Goal: Task Accomplishment & Management: Complete application form

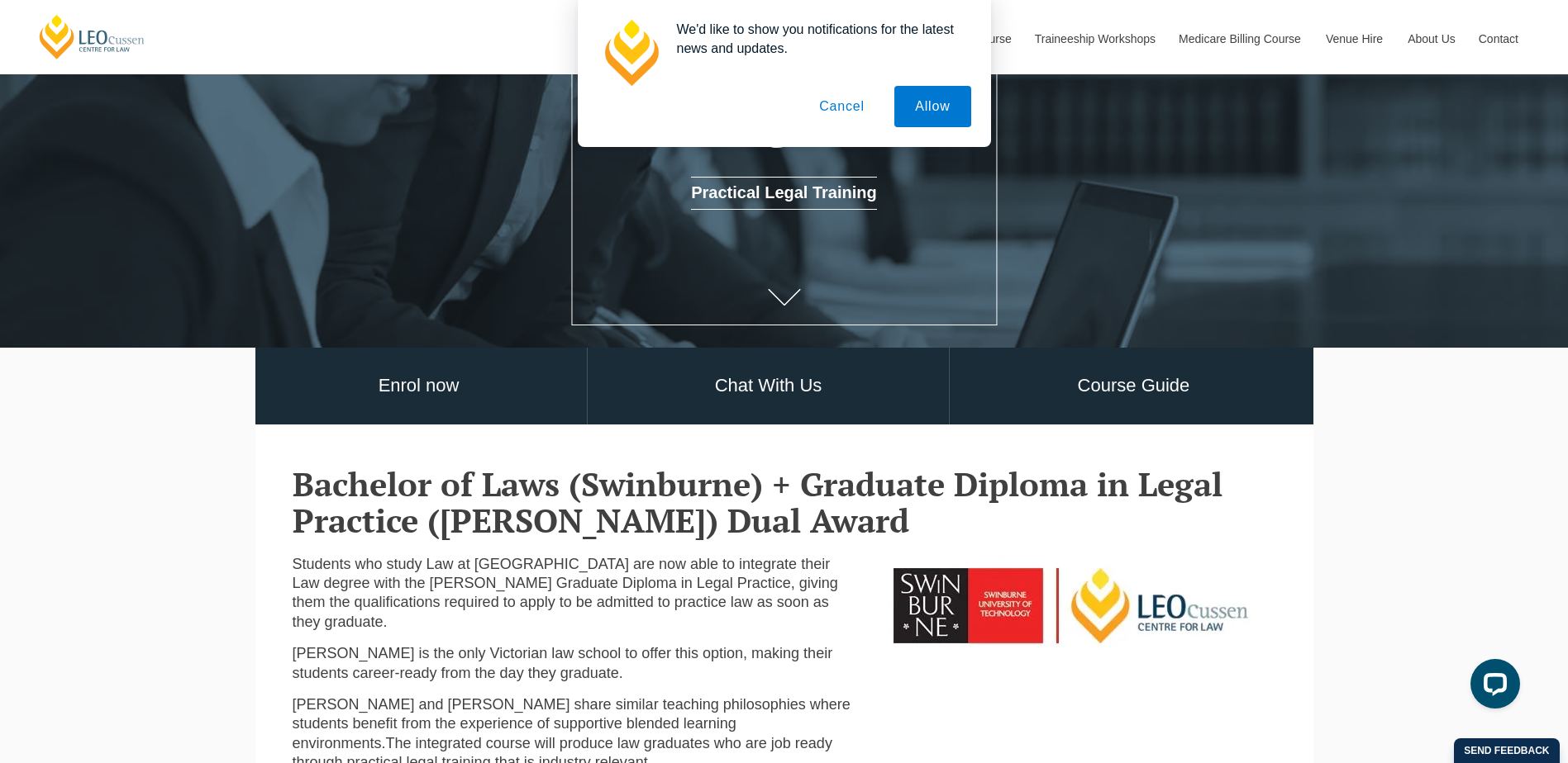
drag, startPoint x: 928, startPoint y: 114, endPoint x: 834, endPoint y: 118, distance: 94.1
click at [834, 123] on div "Allow Cancel" at bounding box center [784, 107] width 374 height 41
click at [834, 111] on button "Cancel" at bounding box center [841, 107] width 86 height 41
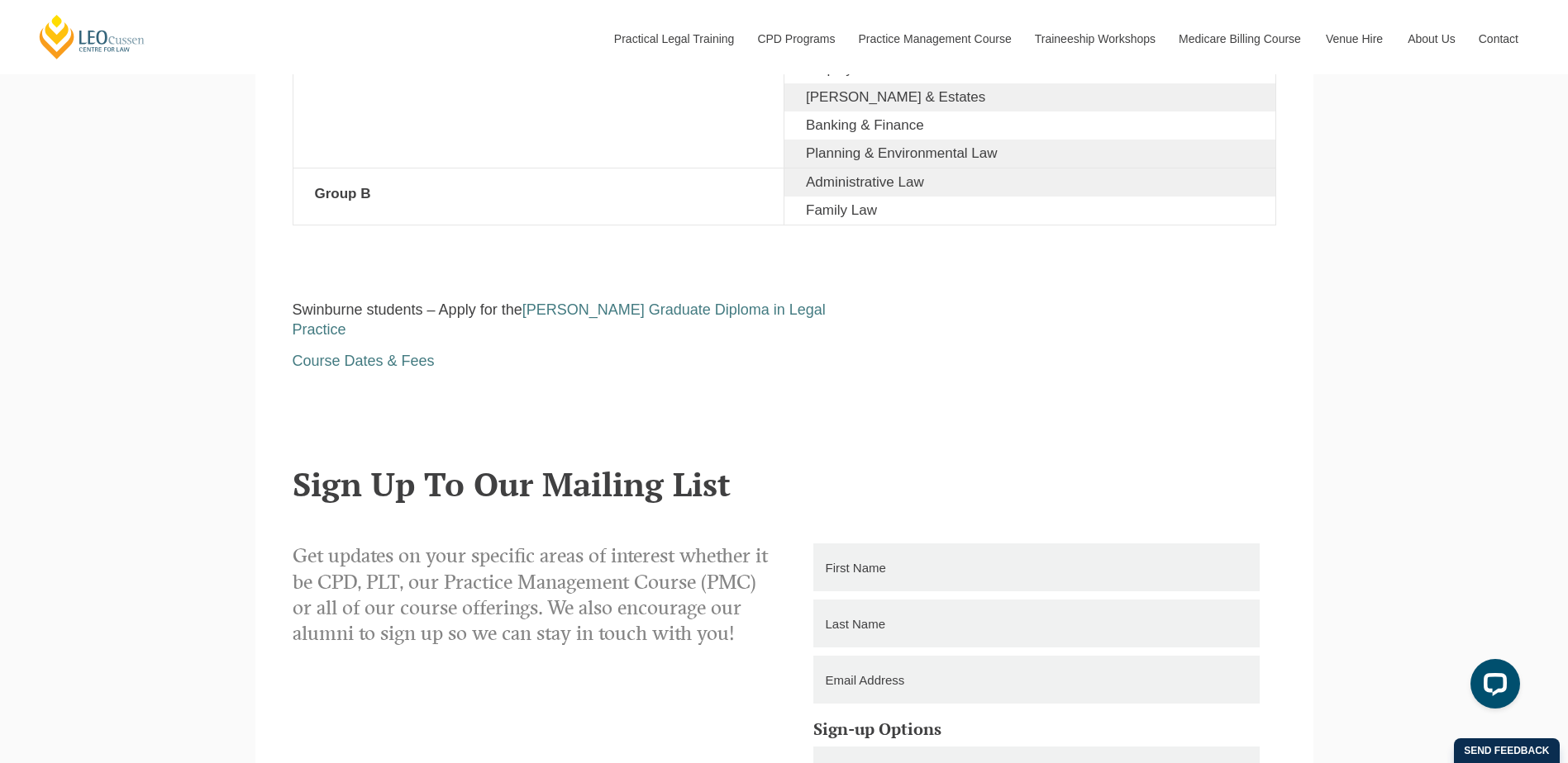
scroll to position [3138, 0]
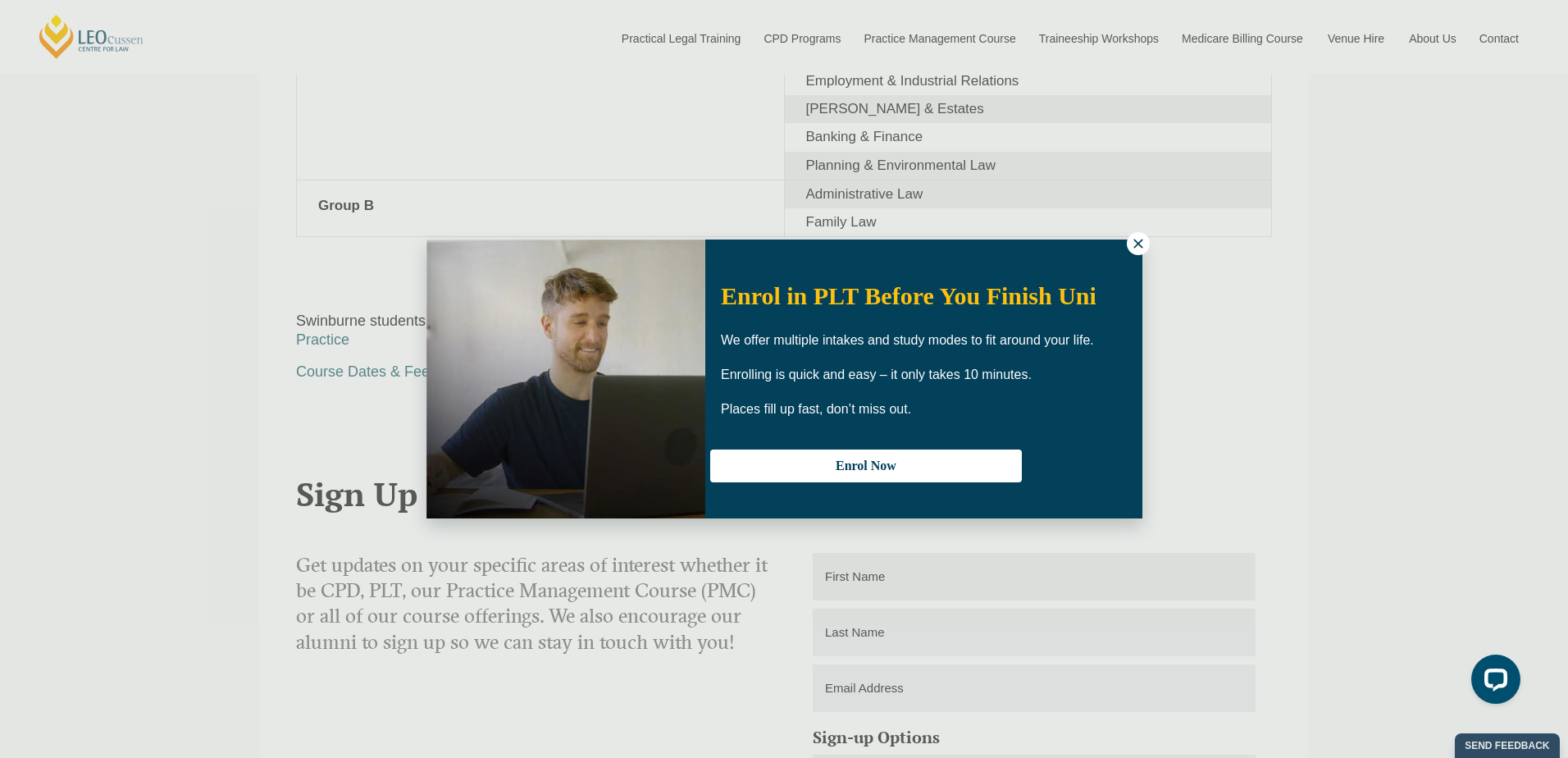
click at [1128, 248] on button at bounding box center [1138, 244] width 23 height 23
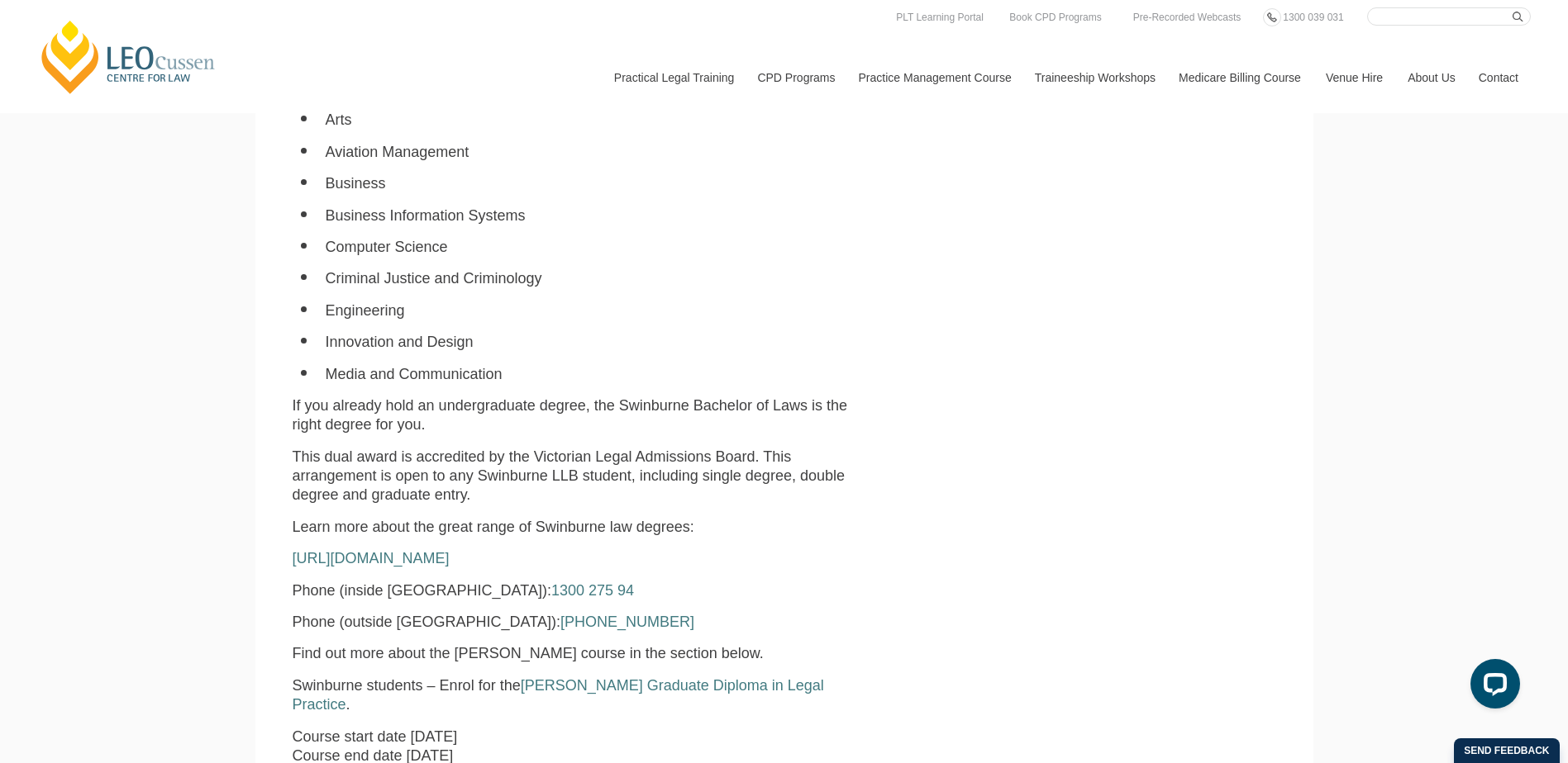
scroll to position [908, 0]
